Goal: Task Accomplishment & Management: Use online tool/utility

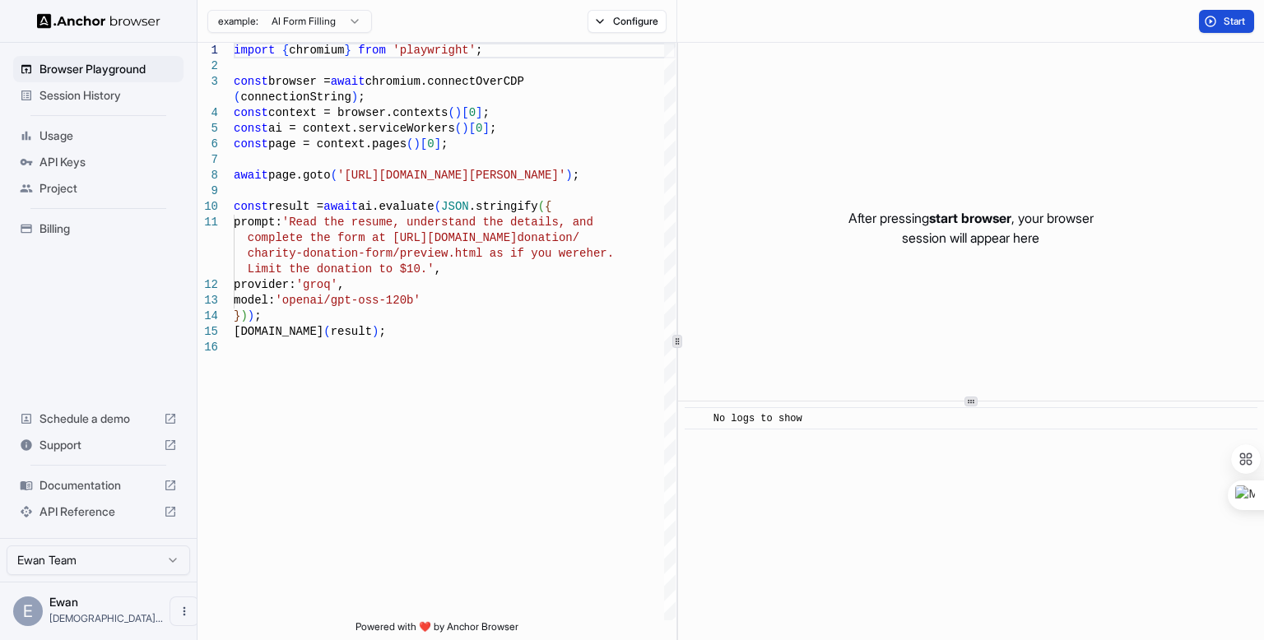
click at [1229, 20] on span "Start" at bounding box center [1235, 21] width 23 height 13
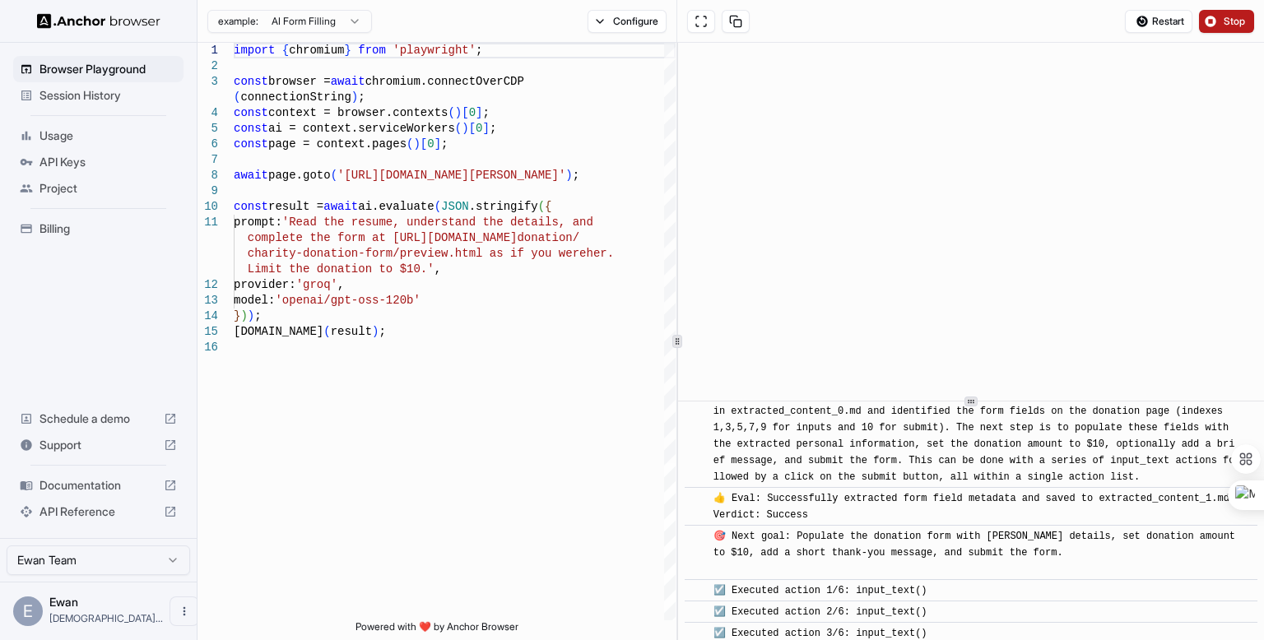
scroll to position [576, 0]
